Goal: Browse casually: Explore the website without a specific task or goal

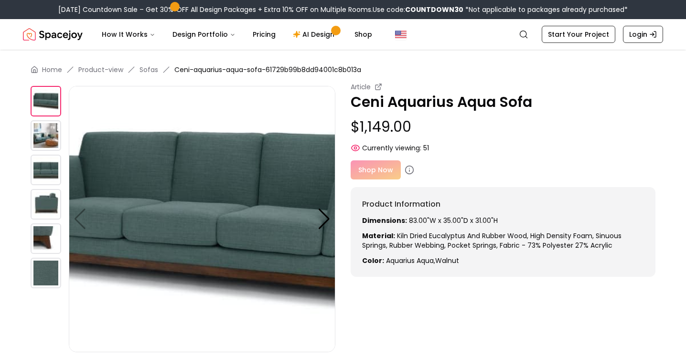
click at [59, 164] on img at bounding box center [46, 170] width 31 height 31
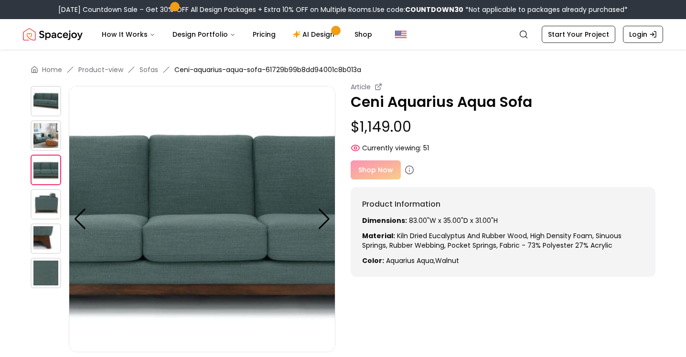
click at [42, 234] on img at bounding box center [46, 239] width 31 height 31
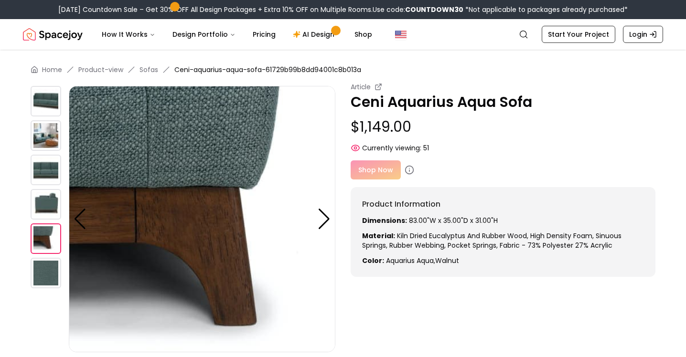
click at [42, 211] on img at bounding box center [46, 204] width 31 height 31
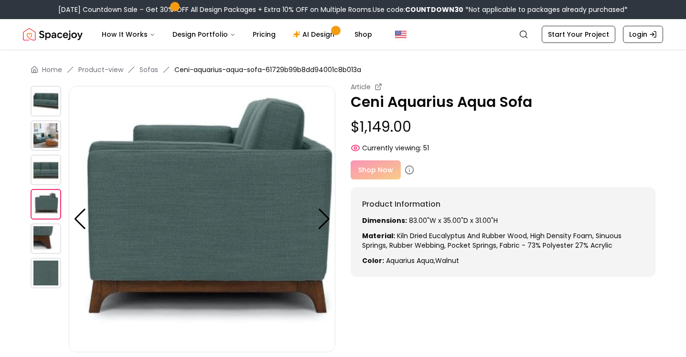
click at [36, 276] on img at bounding box center [46, 273] width 31 height 31
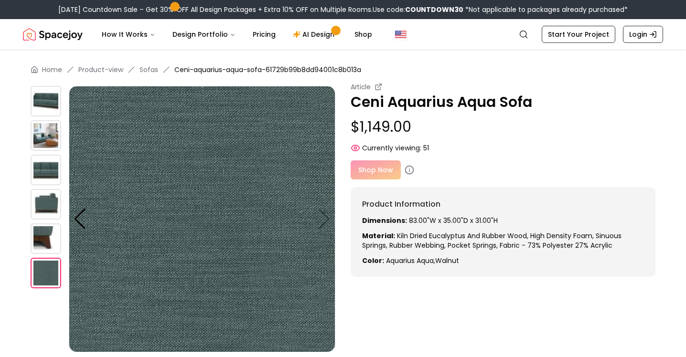
click at [45, 188] on div at bounding box center [50, 219] width 38 height 267
click at [49, 197] on img at bounding box center [46, 204] width 31 height 31
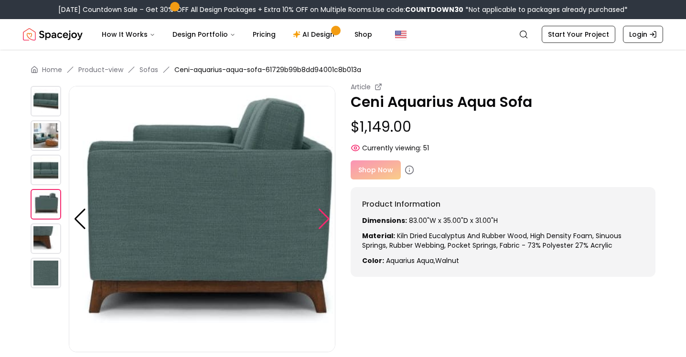
click at [320, 222] on div at bounding box center [324, 219] width 13 height 21
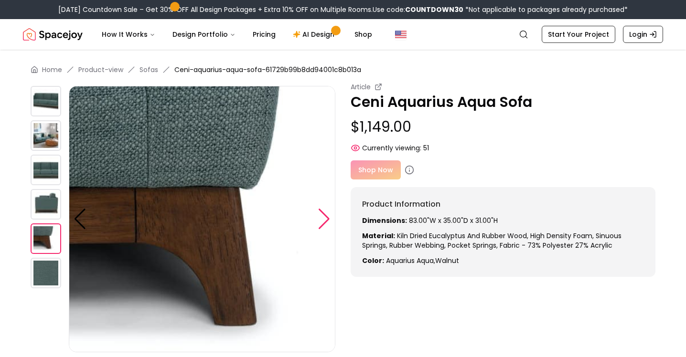
click at [320, 222] on div at bounding box center [324, 219] width 13 height 21
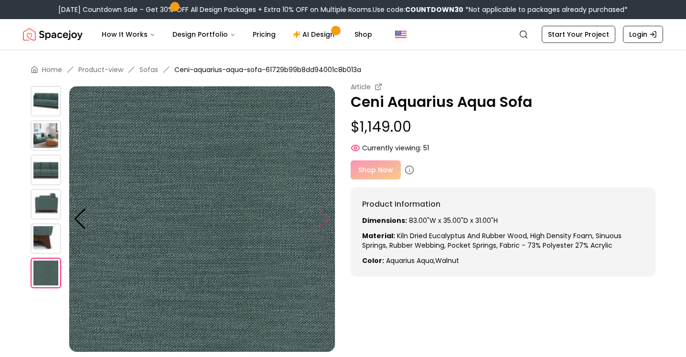
click at [320, 222] on img at bounding box center [202, 219] width 267 height 267
click at [49, 144] on img at bounding box center [46, 135] width 31 height 31
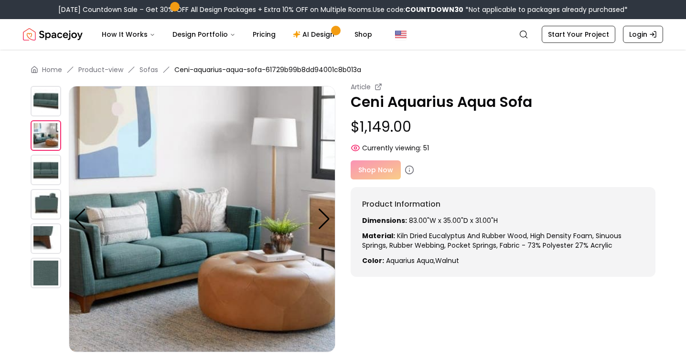
click at [51, 111] on img at bounding box center [46, 101] width 31 height 31
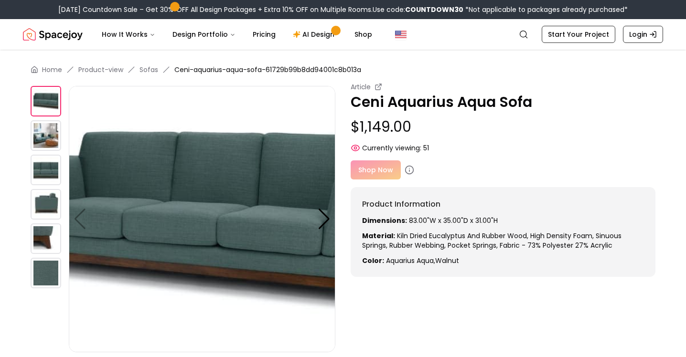
click at [54, 137] on img at bounding box center [46, 135] width 31 height 31
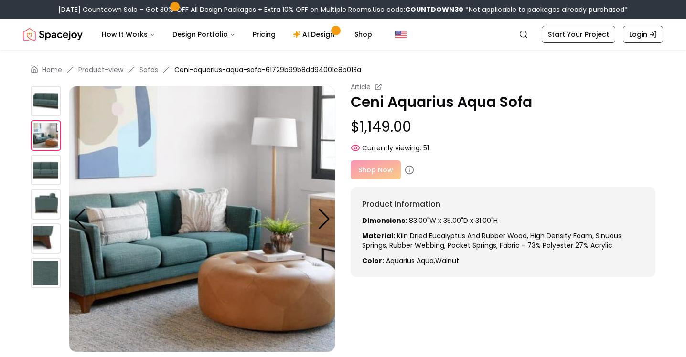
click at [56, 161] on img at bounding box center [46, 170] width 31 height 31
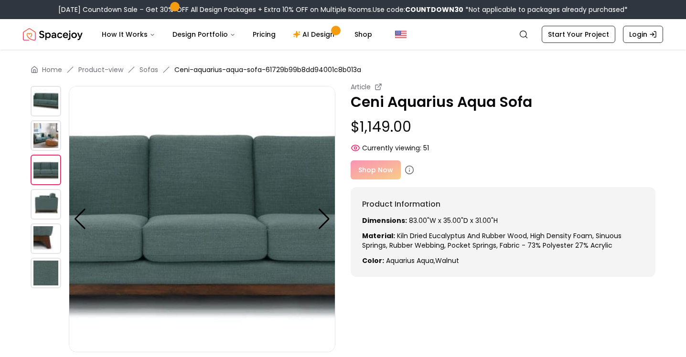
click at [54, 183] on img at bounding box center [46, 170] width 31 height 31
click at [54, 212] on img at bounding box center [46, 204] width 31 height 31
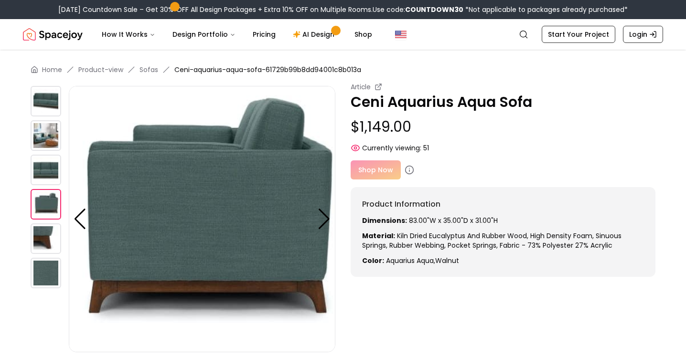
click at [53, 244] on img at bounding box center [46, 239] width 31 height 31
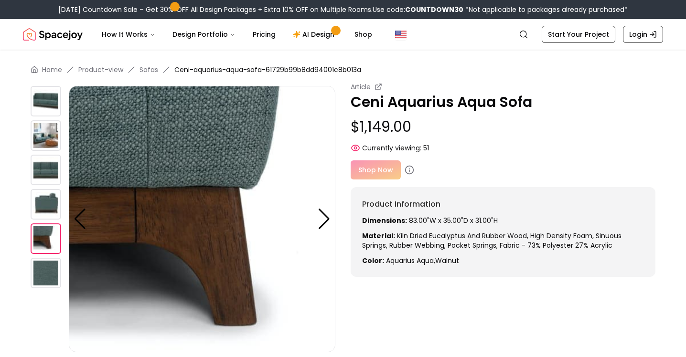
click at [51, 273] on img at bounding box center [46, 273] width 31 height 31
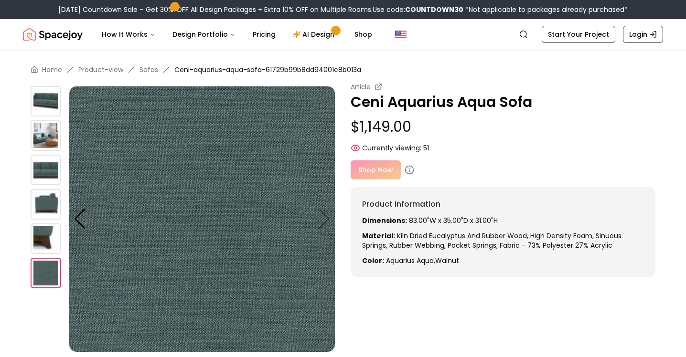
scroll to position [20, 0]
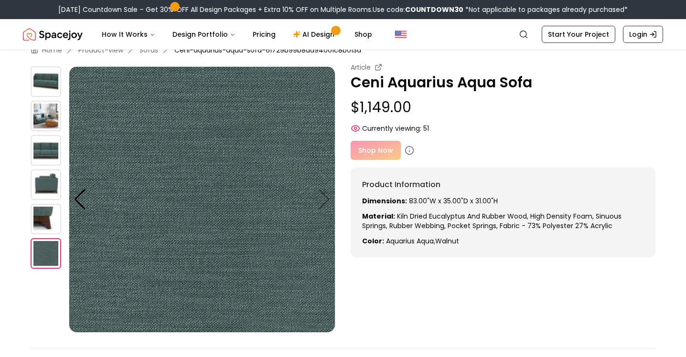
click at [52, 82] on img at bounding box center [46, 81] width 31 height 31
